Goal: Task Accomplishment & Management: Use online tool/utility

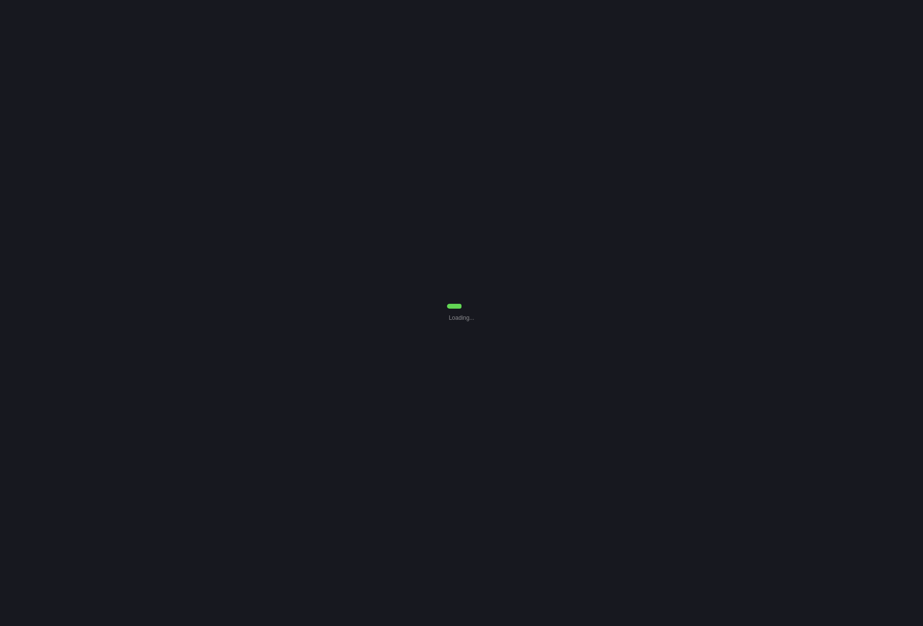
select select "Common Use"
select select "7"
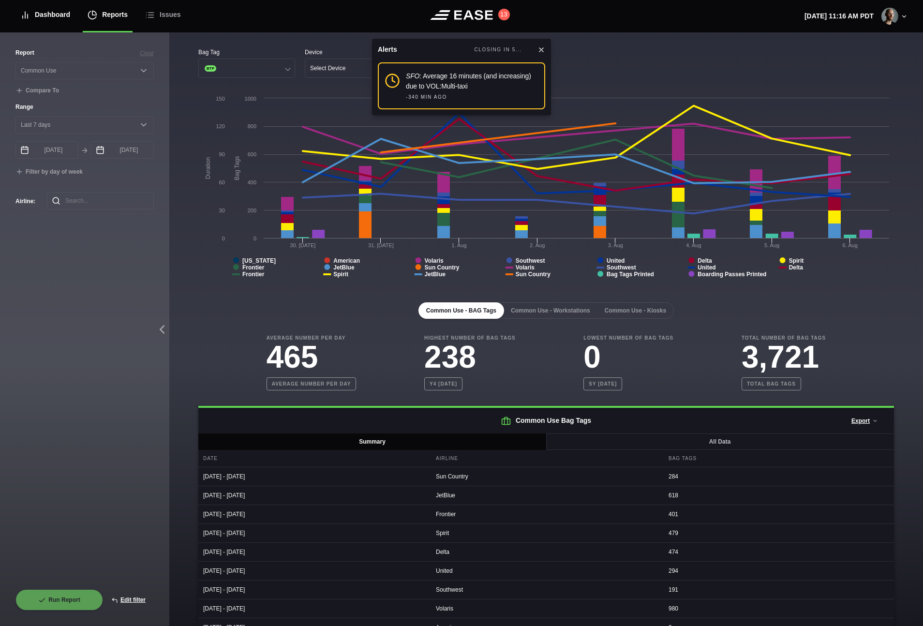
click at [55, 13] on div "Dashboard" at bounding box center [45, 15] width 50 height 32
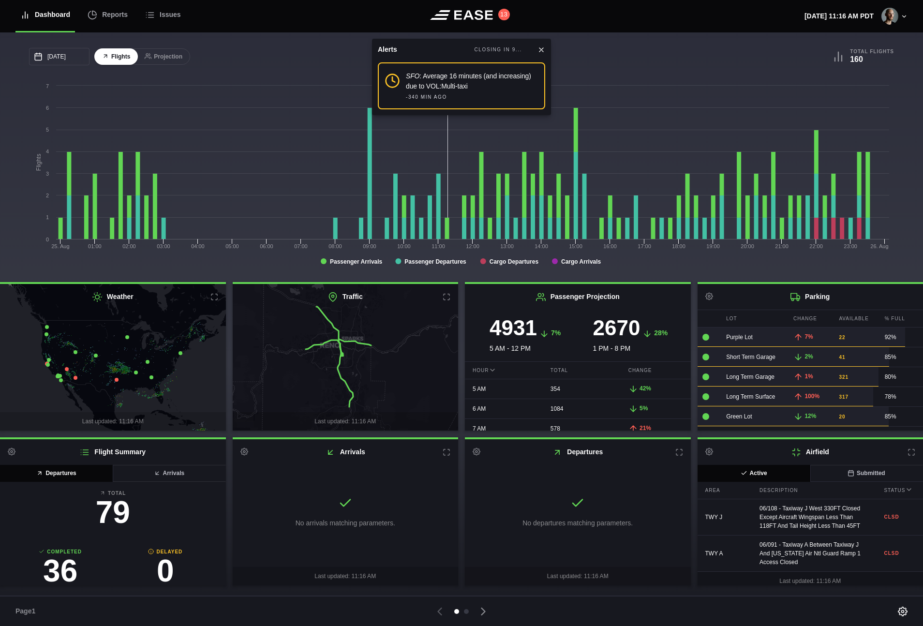
click at [539, 50] on icon at bounding box center [541, 50] width 8 height 8
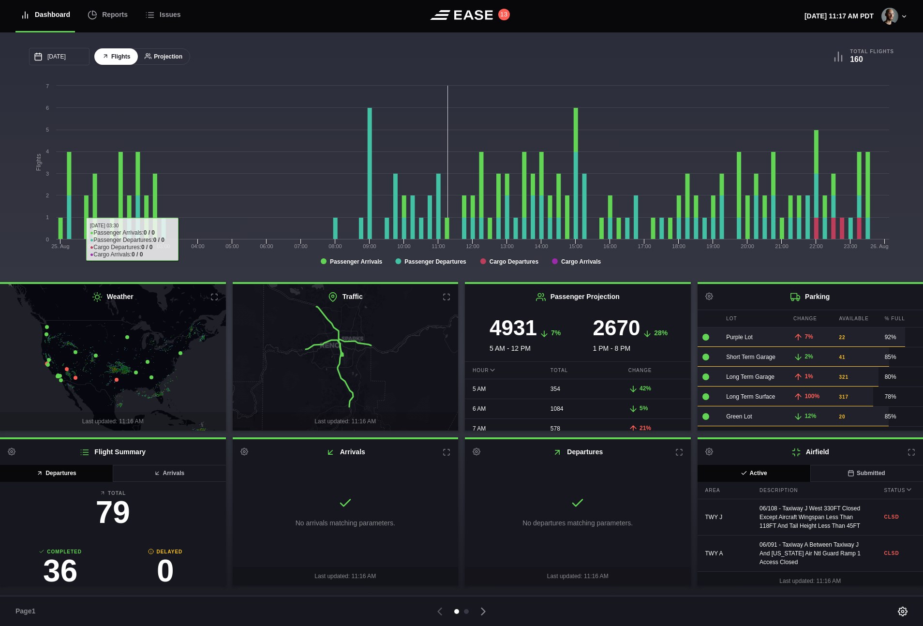
click at [171, 56] on button "Projection" at bounding box center [163, 56] width 53 height 17
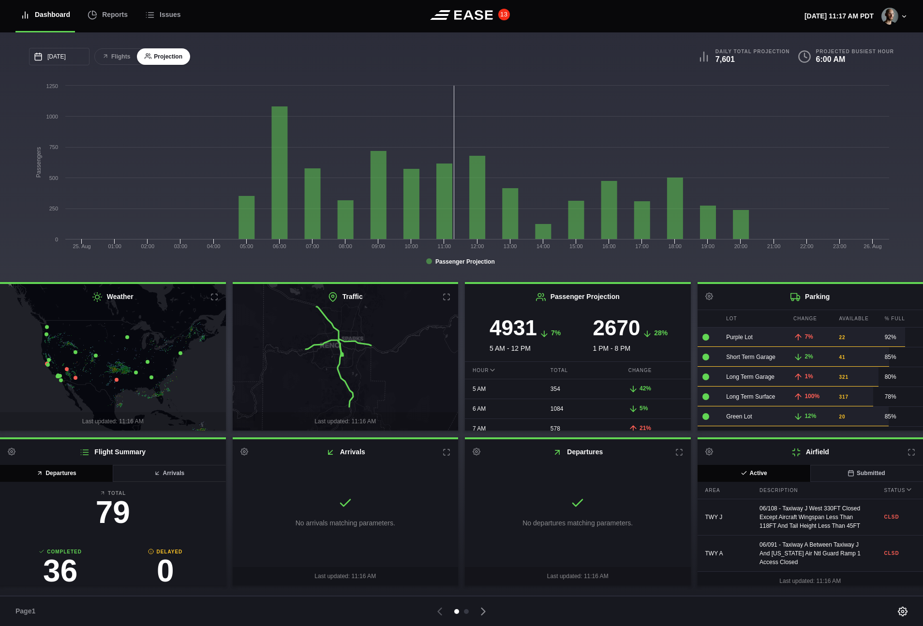
click at [503, 15] on button "13" at bounding box center [504, 15] width 12 height 12
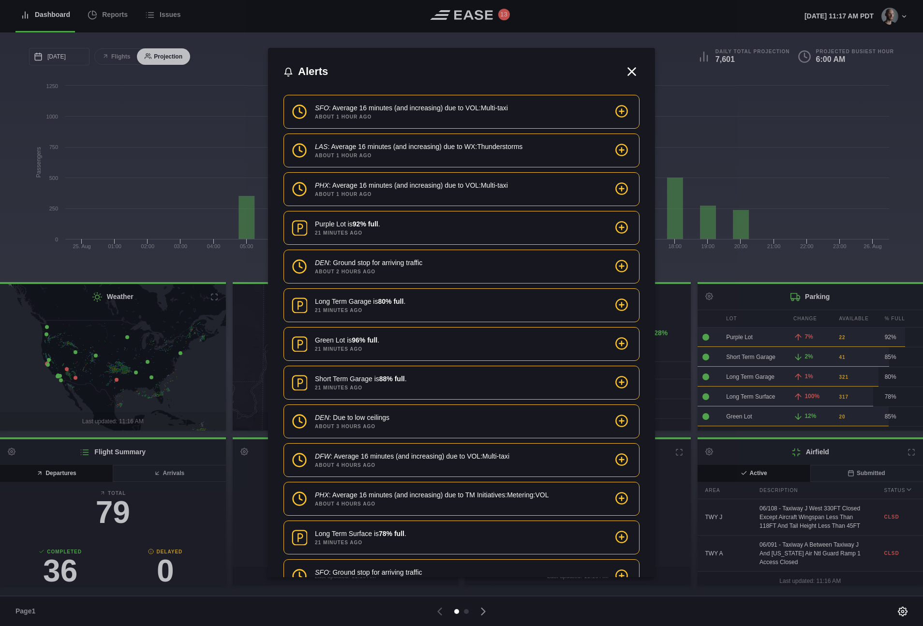
click at [254, 59] on div at bounding box center [461, 313] width 923 height 626
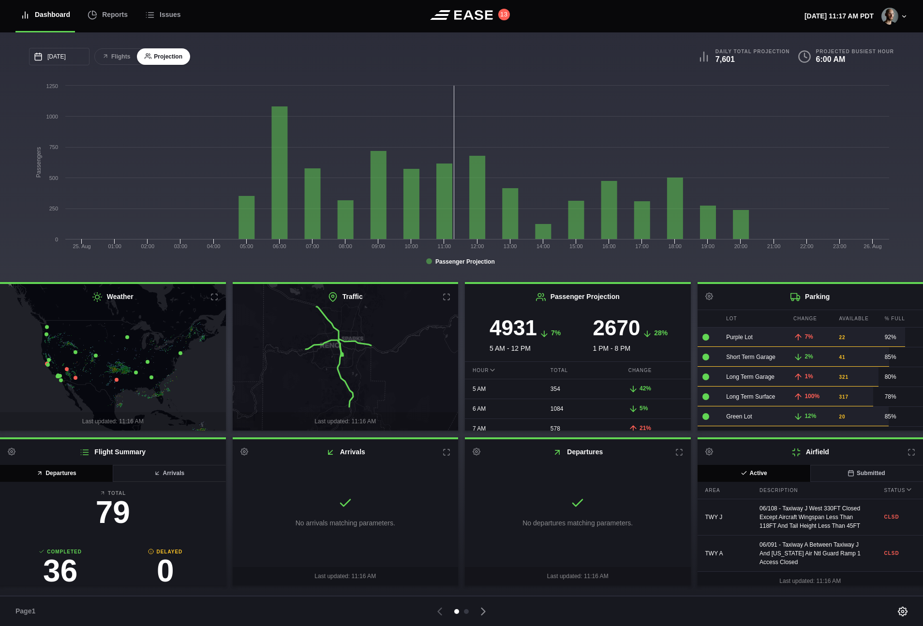
click at [446, 452] on icon at bounding box center [447, 452] width 8 height 8
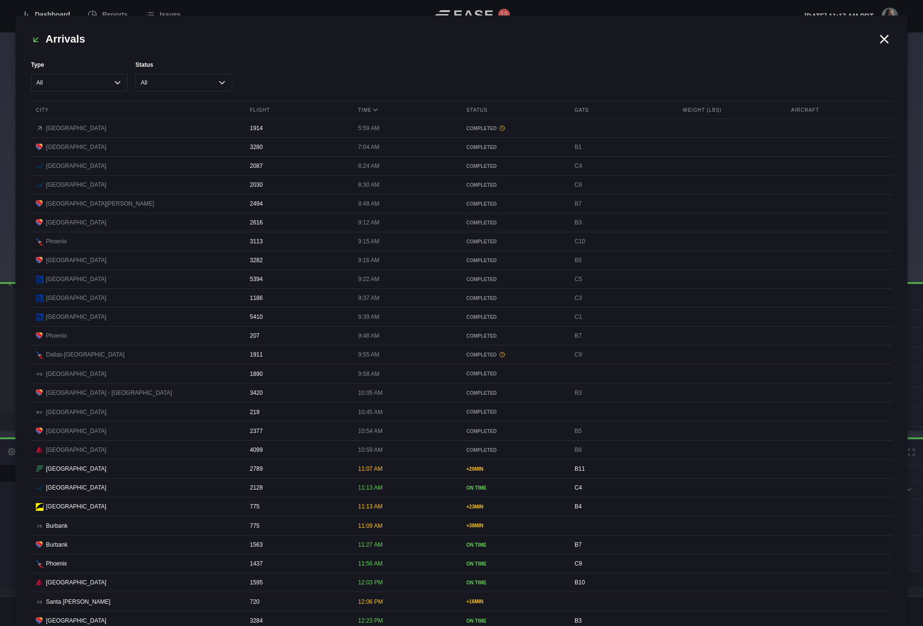
click at [443, 448] on button at bounding box center [447, 452] width 8 height 8
click at [13, 62] on div at bounding box center [461, 313] width 923 height 626
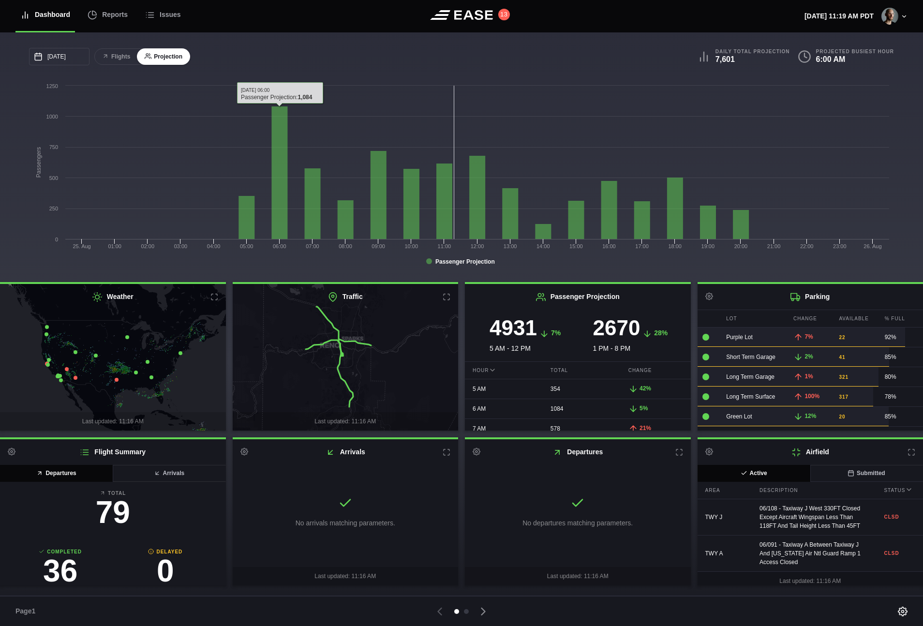
click at [270, 43] on div "[DATE] [PERSON_NAME] Tue Wed Thu Fri Sat 27 28 29 30 [DATE] 1 2 3 4 5 6 7 8 9 1…" at bounding box center [461, 157] width 923 height 250
click at [890, 24] on img at bounding box center [889, 16] width 17 height 17
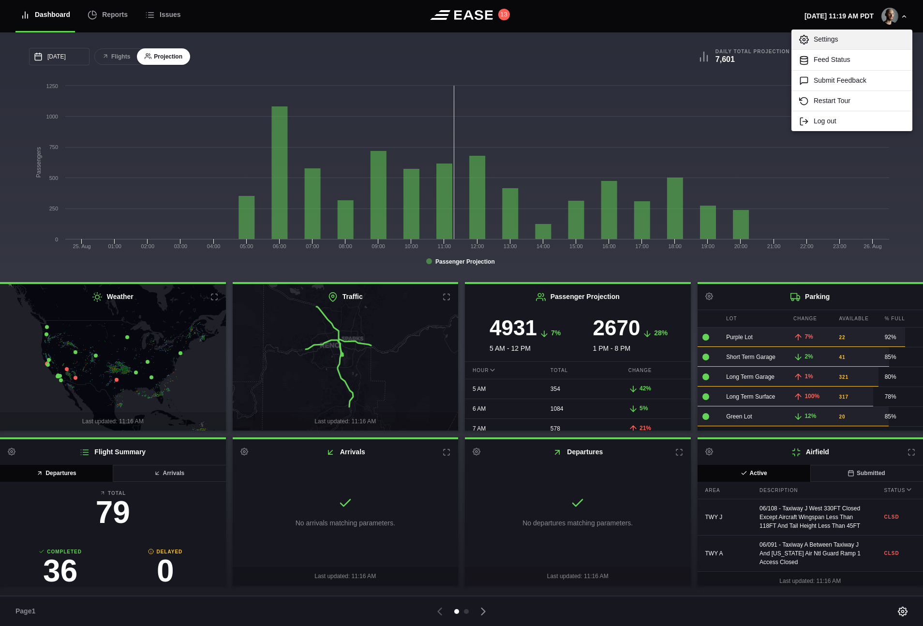
click at [880, 36] on link "Settings" at bounding box center [851, 40] width 121 height 20
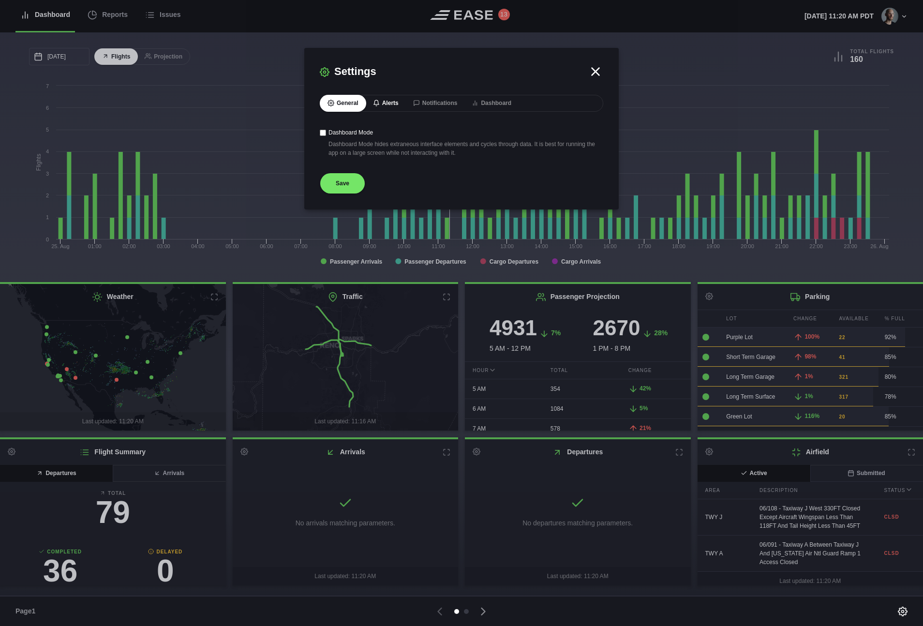
click at [390, 99] on button "Alerts" at bounding box center [385, 103] width 41 height 17
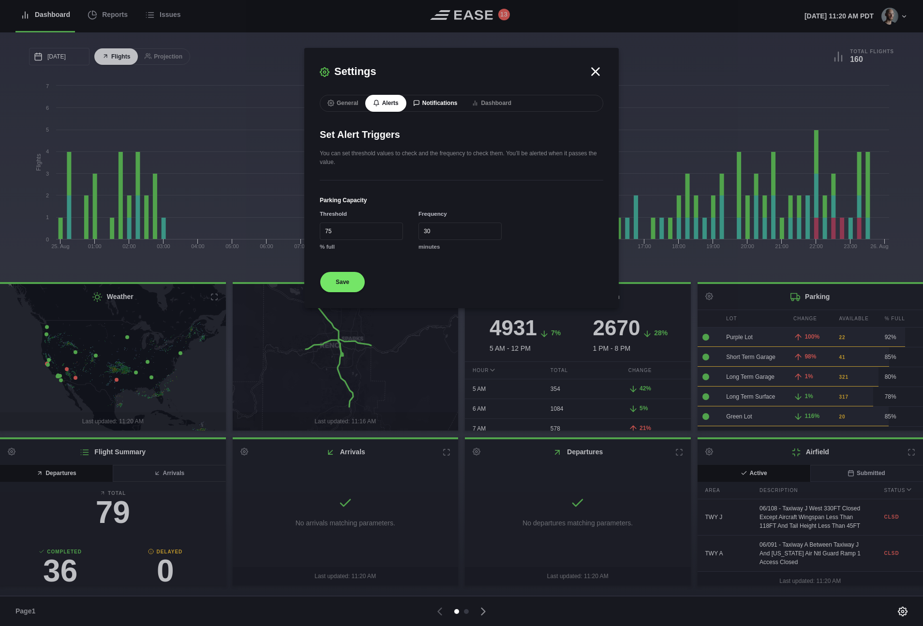
click at [425, 108] on button "Notifications" at bounding box center [435, 103] width 60 height 17
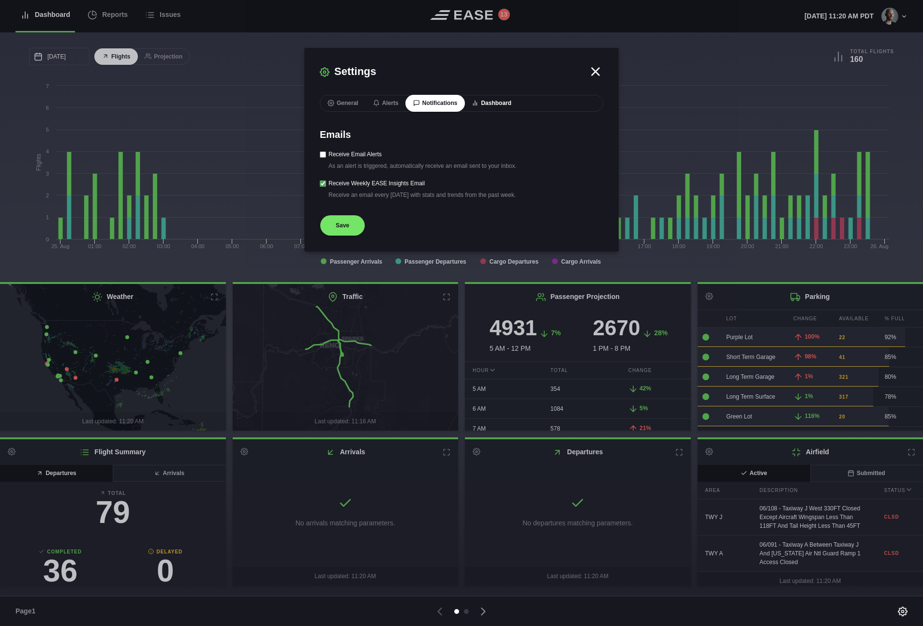
click at [513, 106] on button "Dashboard" at bounding box center [491, 103] width 55 height 17
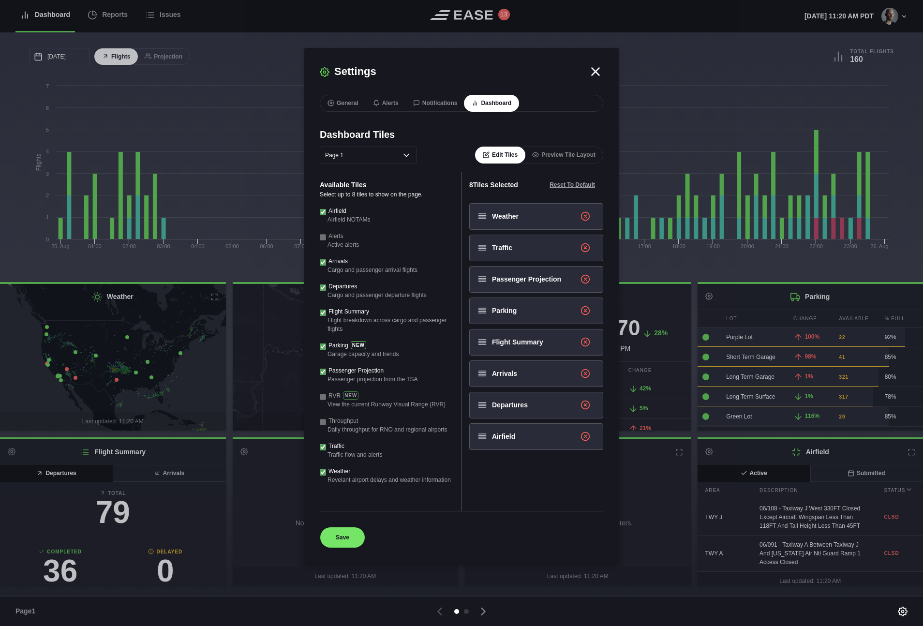
click at [784, 48] on div at bounding box center [461, 313] width 923 height 626
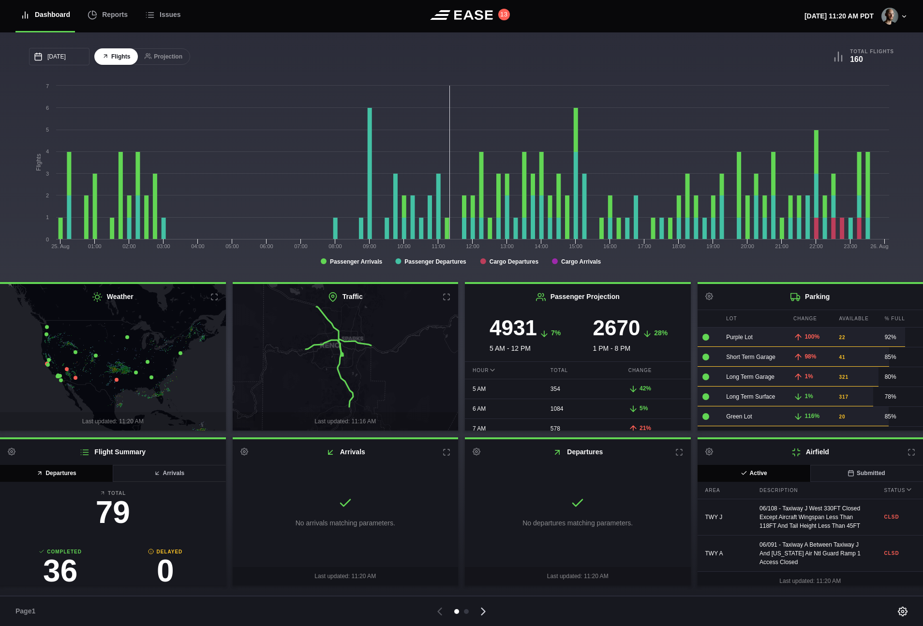
click at [479, 613] on icon at bounding box center [483, 612] width 14 height 14
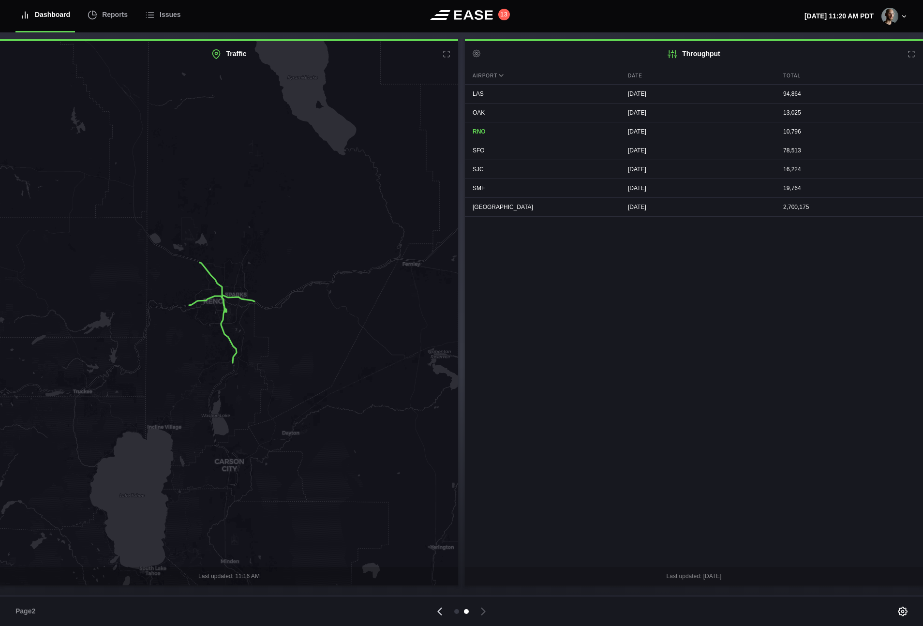
click at [443, 608] on icon at bounding box center [440, 612] width 14 height 14
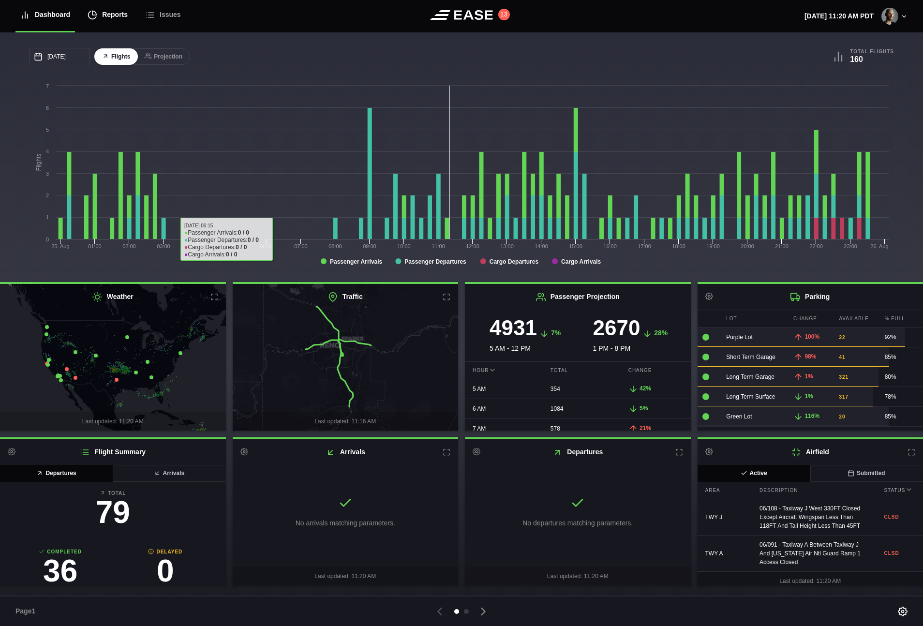
click at [104, 18] on div "Reports" at bounding box center [108, 15] width 40 height 32
select select "7"
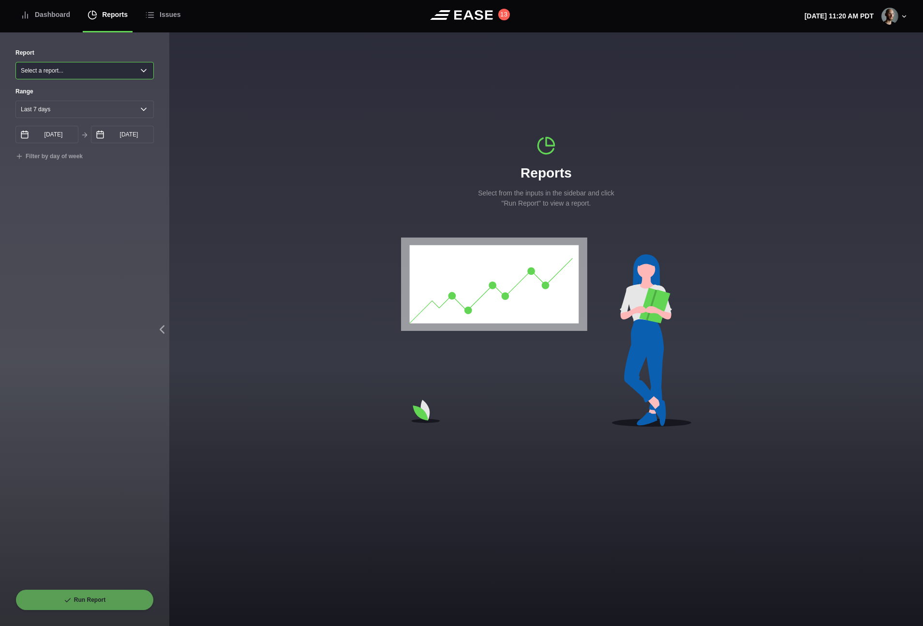
click at [82, 75] on select "Select a report... Arrivals Common Use Daily Throughput Departures Passenger Pr…" at bounding box center [84, 70] width 138 height 17
select select "Arrivals"
click at [15, 62] on select "Select a report... Arrivals Common Use Daily Throughput Departures Passenger Pr…" at bounding box center [84, 70] width 138 height 17
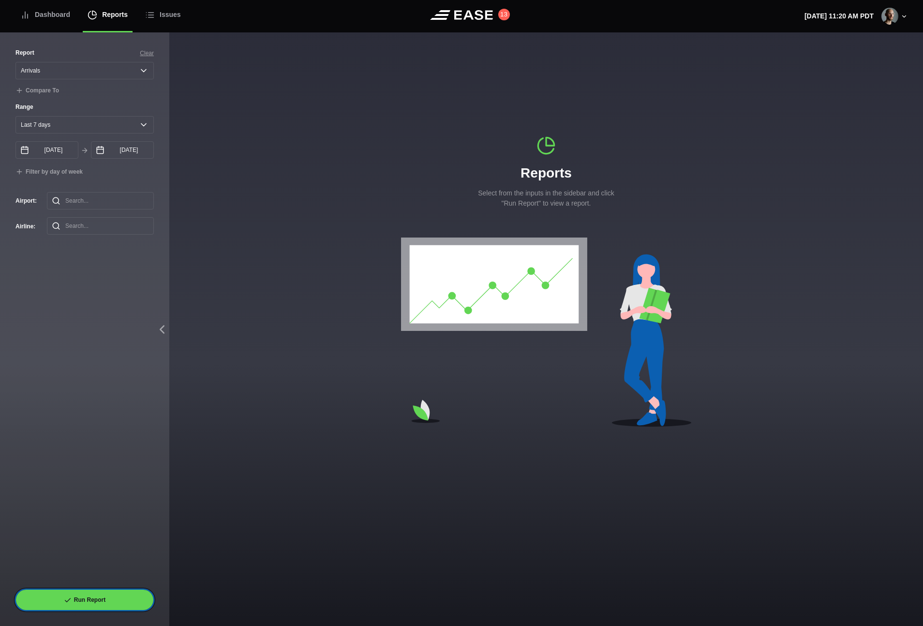
click at [85, 595] on button "Run Report" at bounding box center [84, 599] width 138 height 21
select select "Arrivals"
select select "7"
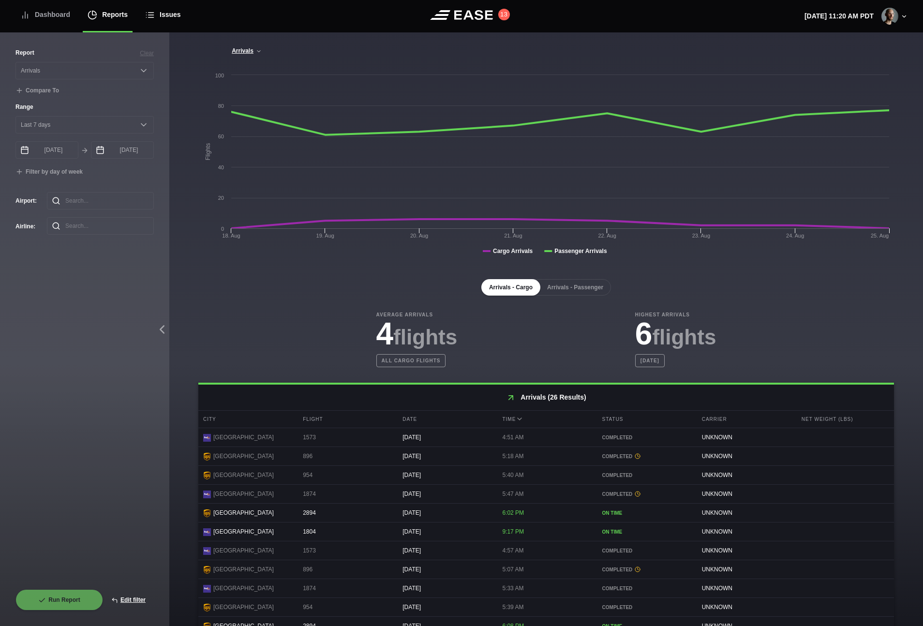
click at [176, 9] on div "Issues" at bounding box center [163, 15] width 36 height 32
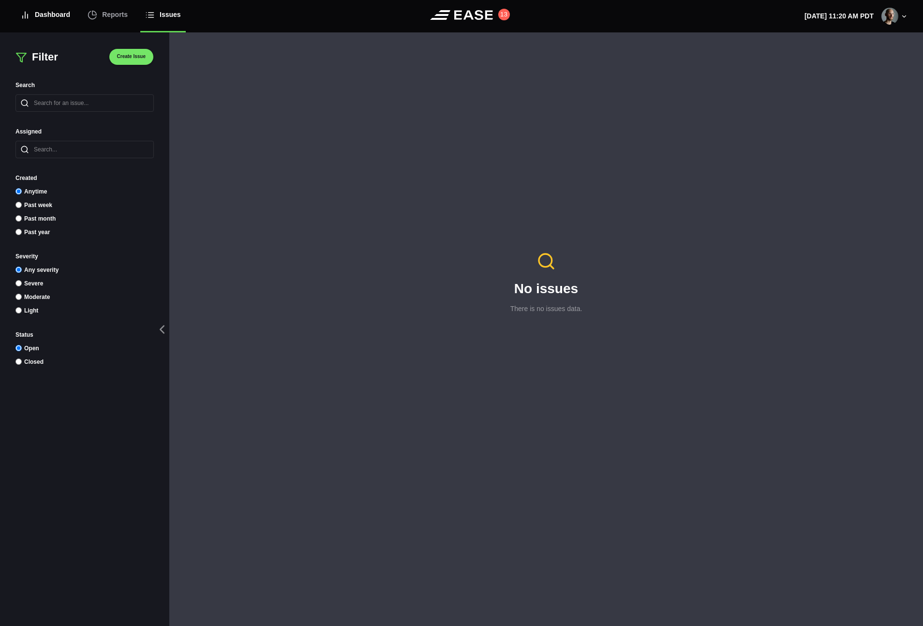
click at [58, 8] on div "Dashboard" at bounding box center [45, 15] width 50 height 32
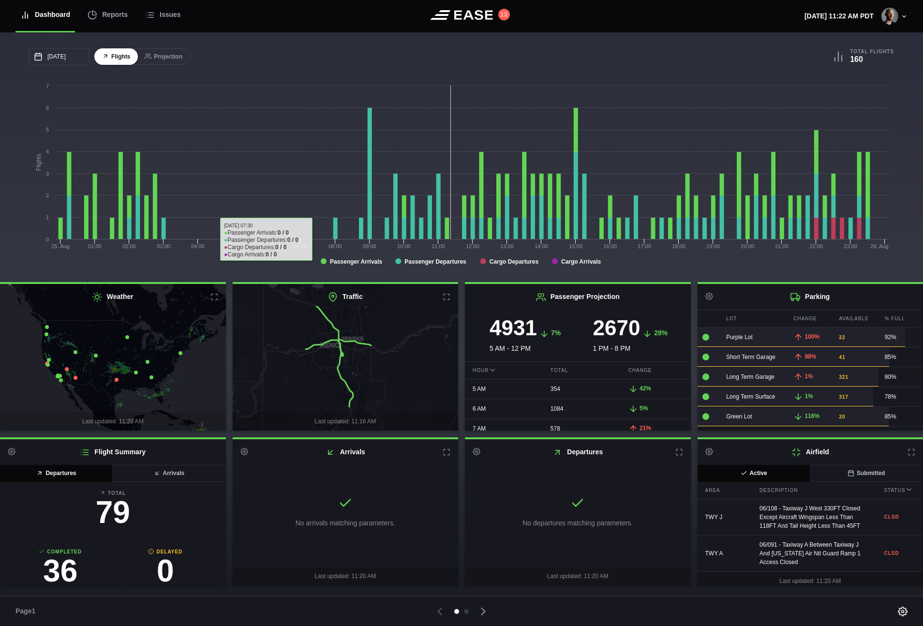
click at [338, 62] on div "[DATE] [PERSON_NAME] Wed Thu Fri Sat 27 28 29 30 [DATE] 1 2 3 4 5 6 7 8 9 10 11…" at bounding box center [245, 56] width 432 height 17
